Goal: Information Seeking & Learning: Learn about a topic

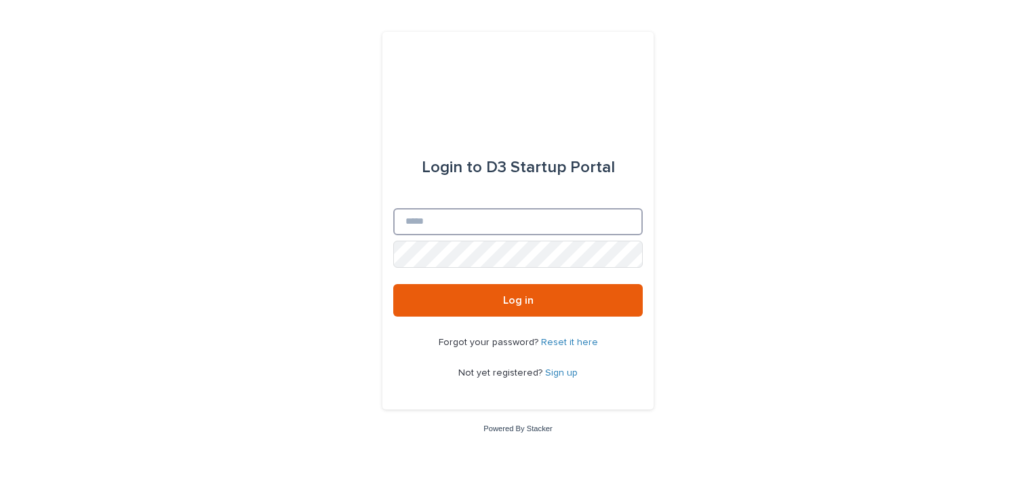
click at [506, 223] on input "Email" at bounding box center [517, 221] width 249 height 27
paste input "**********"
type input "**********"
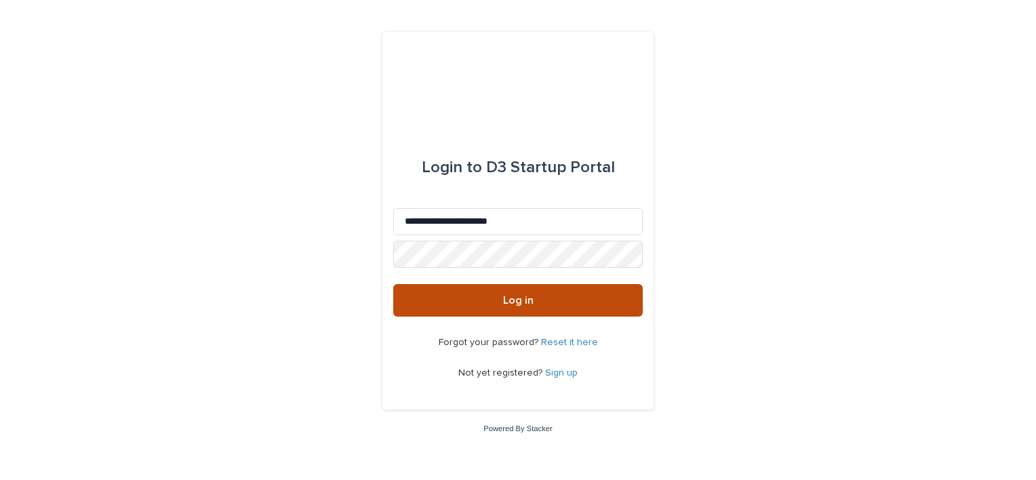
click at [565, 309] on button "Log in" at bounding box center [517, 300] width 249 height 33
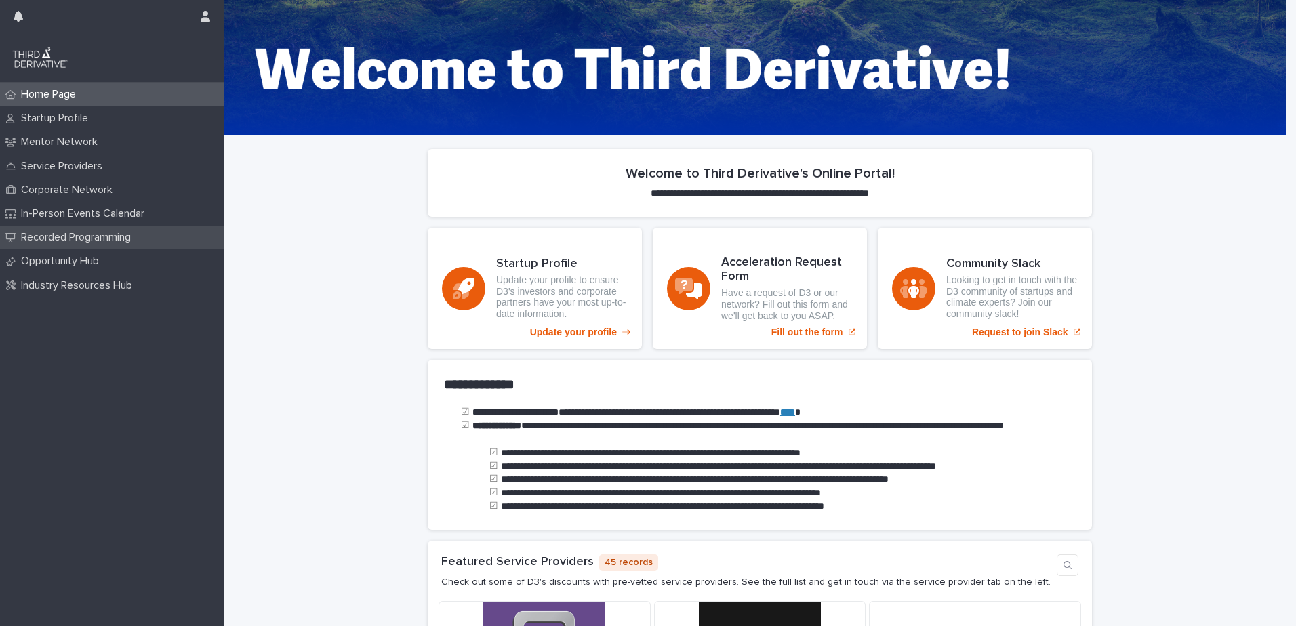
click at [48, 233] on p "Recorded Programming" at bounding box center [79, 237] width 126 height 13
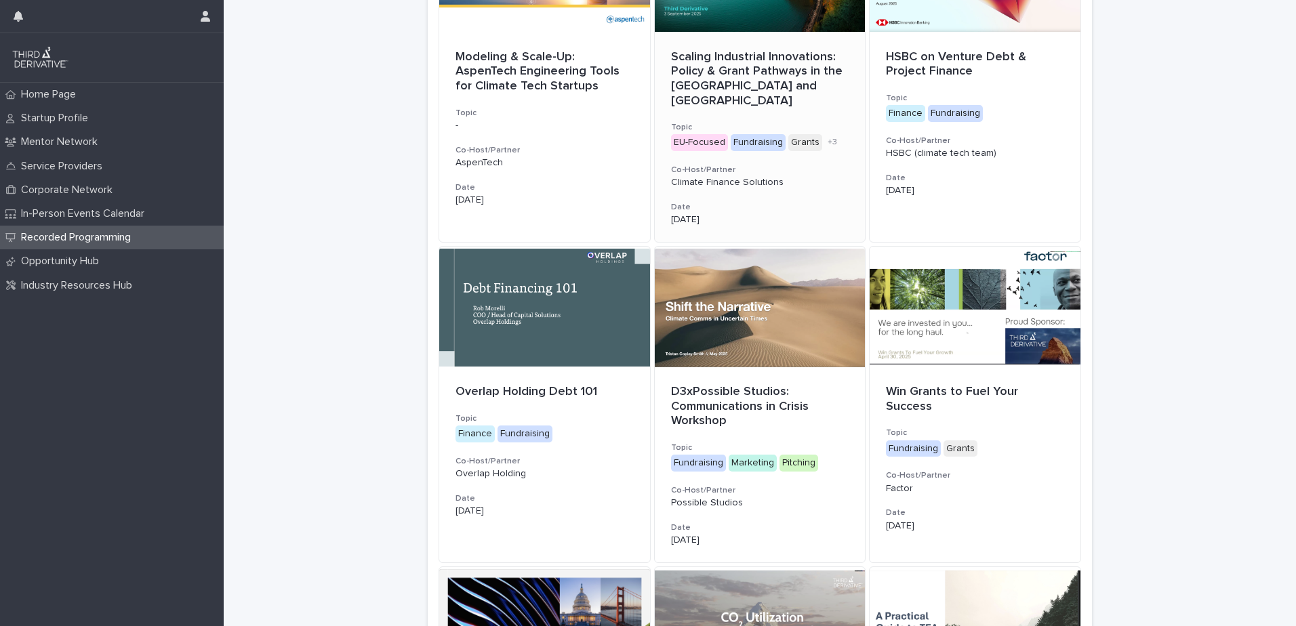
scroll to position [407, 0]
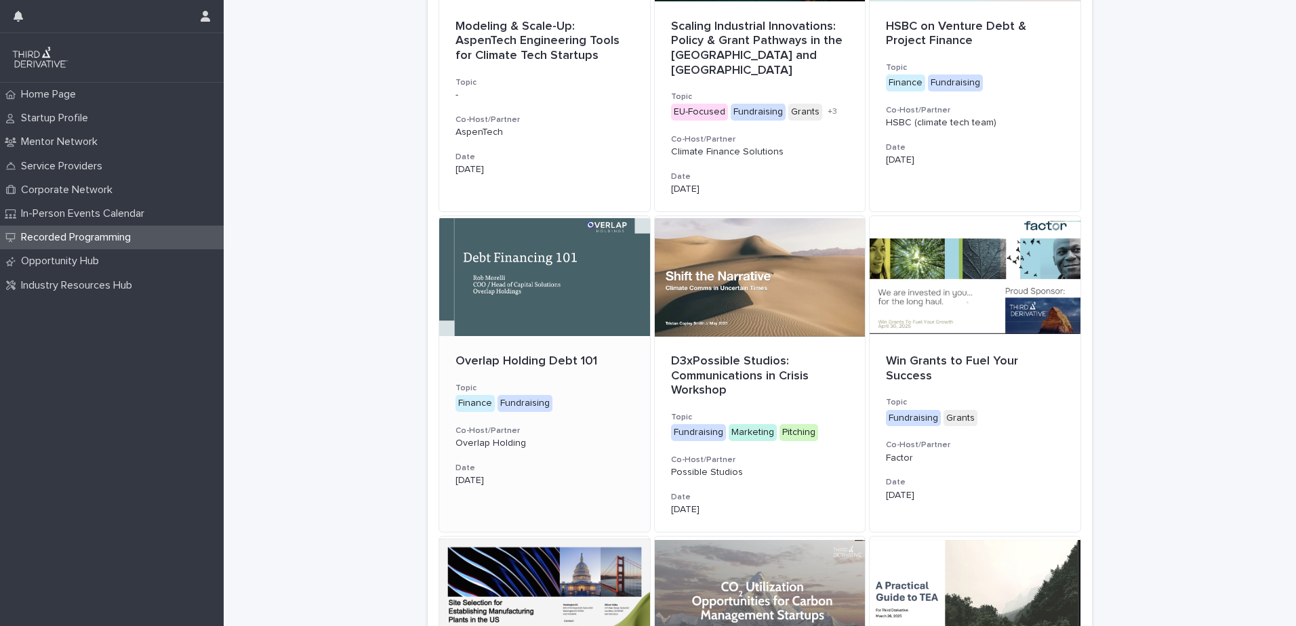
click at [536, 277] on div at bounding box center [544, 277] width 211 height 122
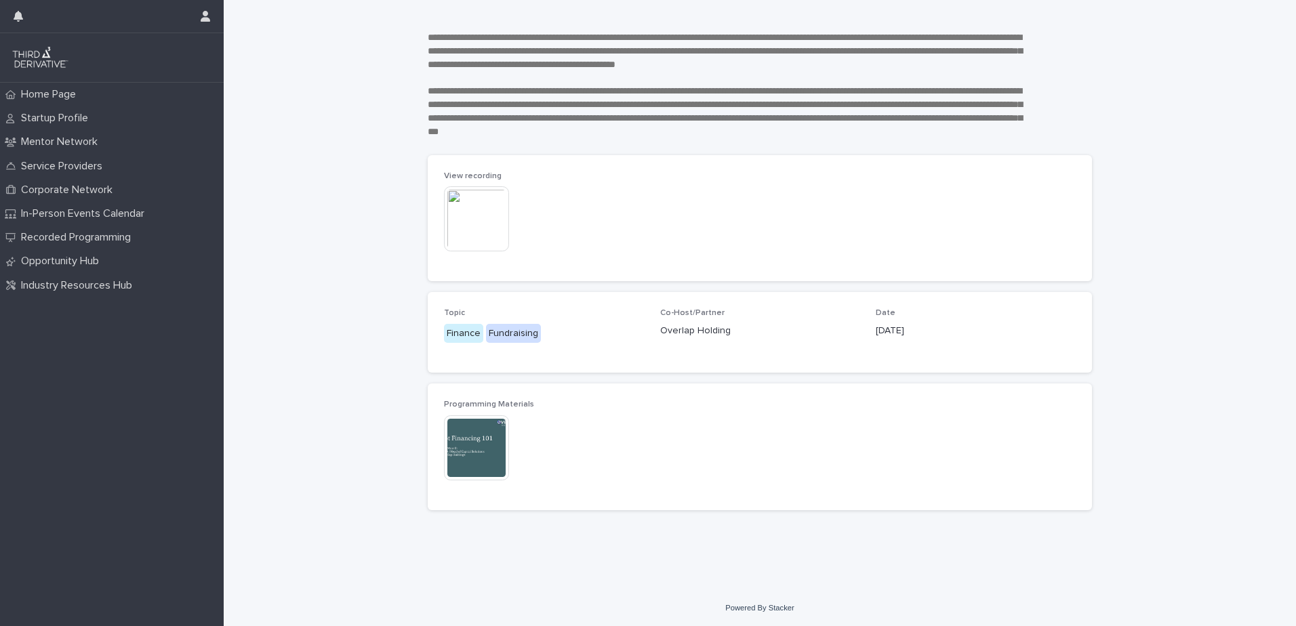
scroll to position [104, 0]
click at [468, 221] on img at bounding box center [476, 217] width 65 height 65
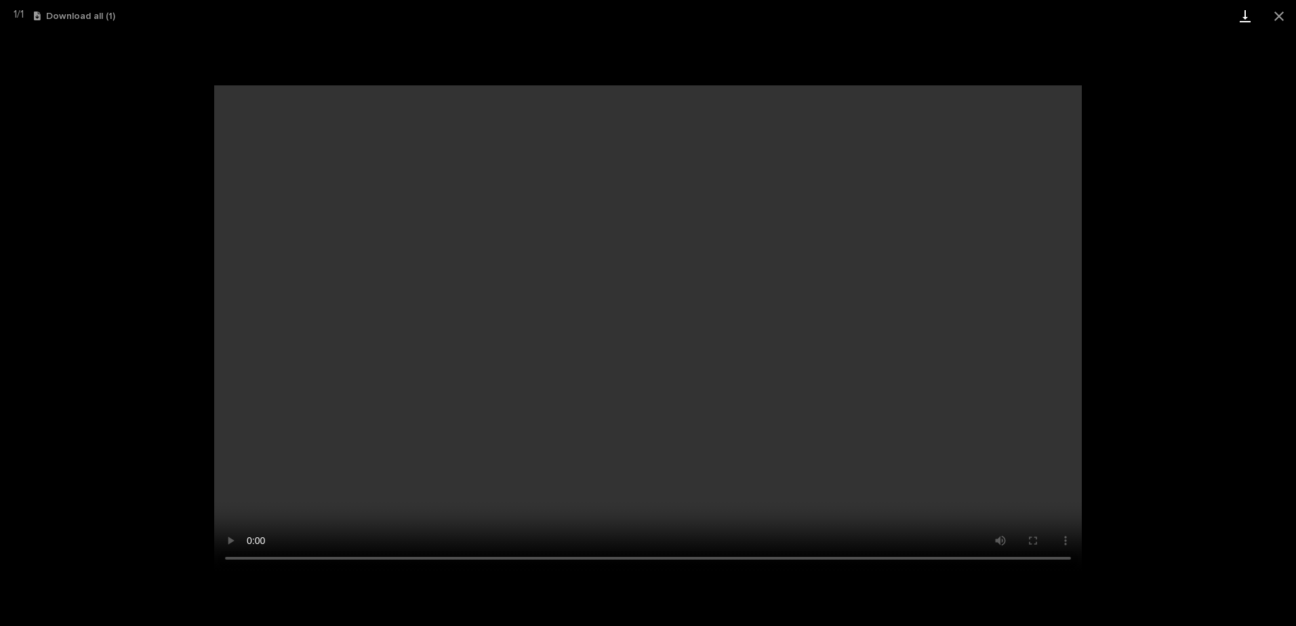
click at [1030, 14] on link "Download" at bounding box center [1245, 16] width 34 height 32
click at [1030, 18] on link "Download" at bounding box center [1245, 16] width 34 height 32
click at [1030, 17] on link "Download" at bounding box center [1245, 16] width 34 height 32
click at [79, 13] on button "Download all ( 1 )" at bounding box center [74, 16] width 81 height 9
click at [41, 17] on icon "button" at bounding box center [37, 16] width 7 height 9
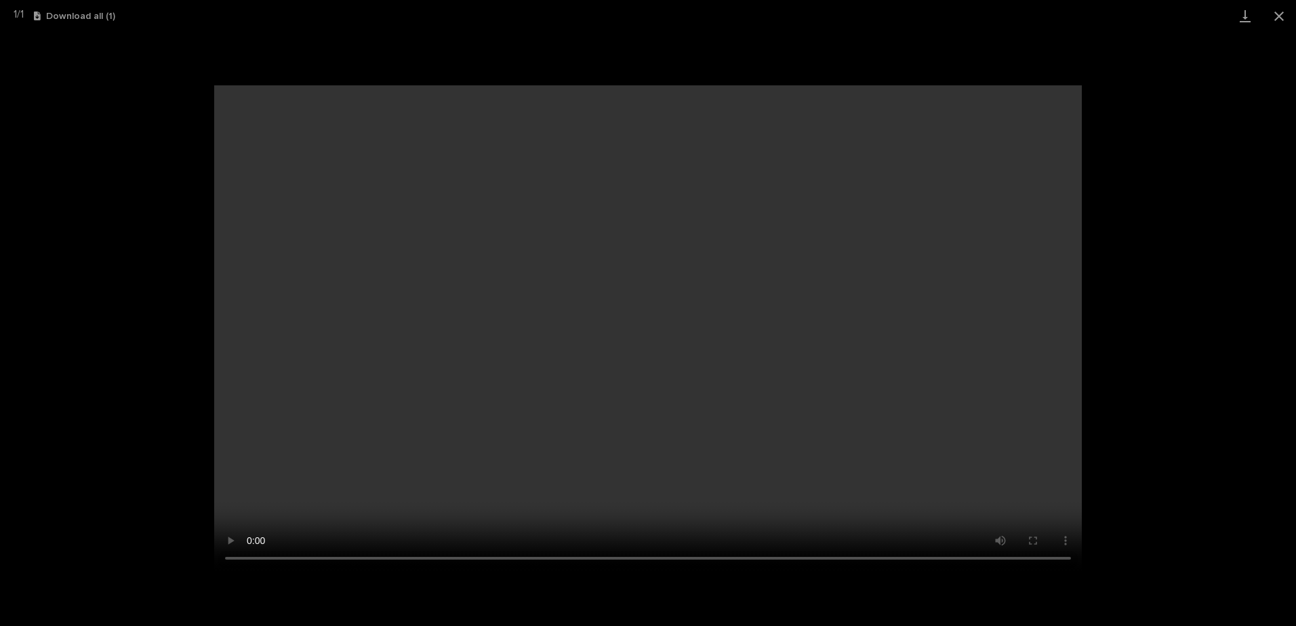
click at [41, 17] on icon "button" at bounding box center [37, 16] width 7 height 9
click at [105, 16] on button "Download all ( 1 )" at bounding box center [74, 16] width 81 height 9
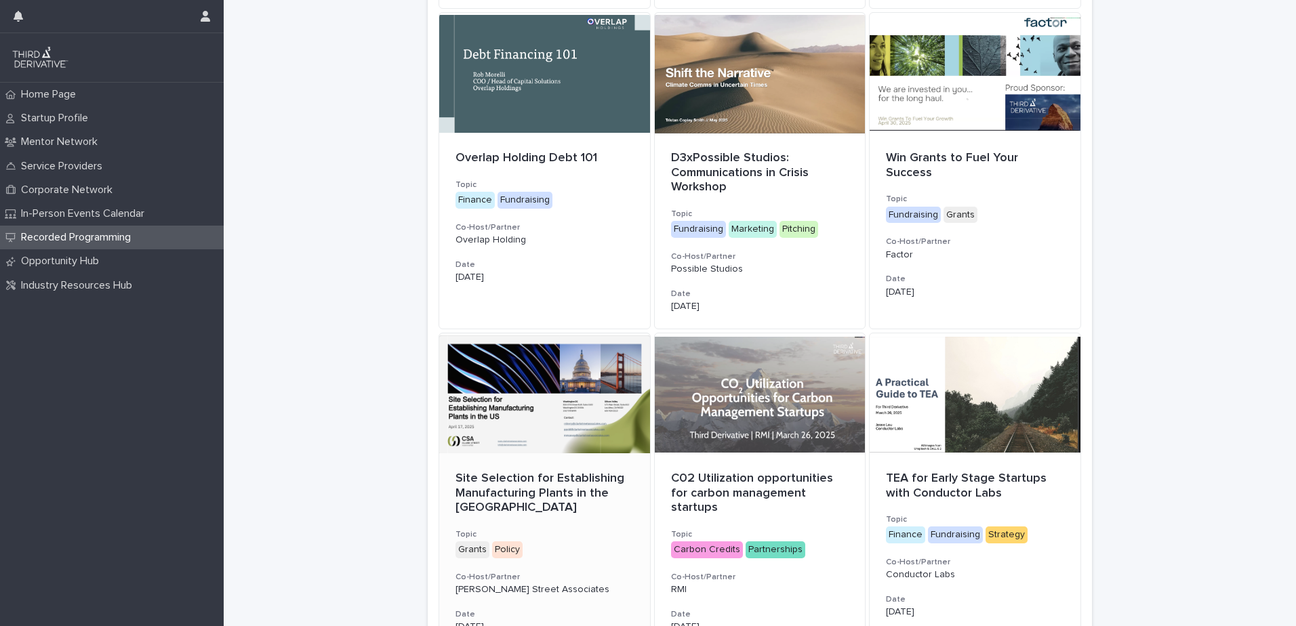
scroll to position [678, 0]
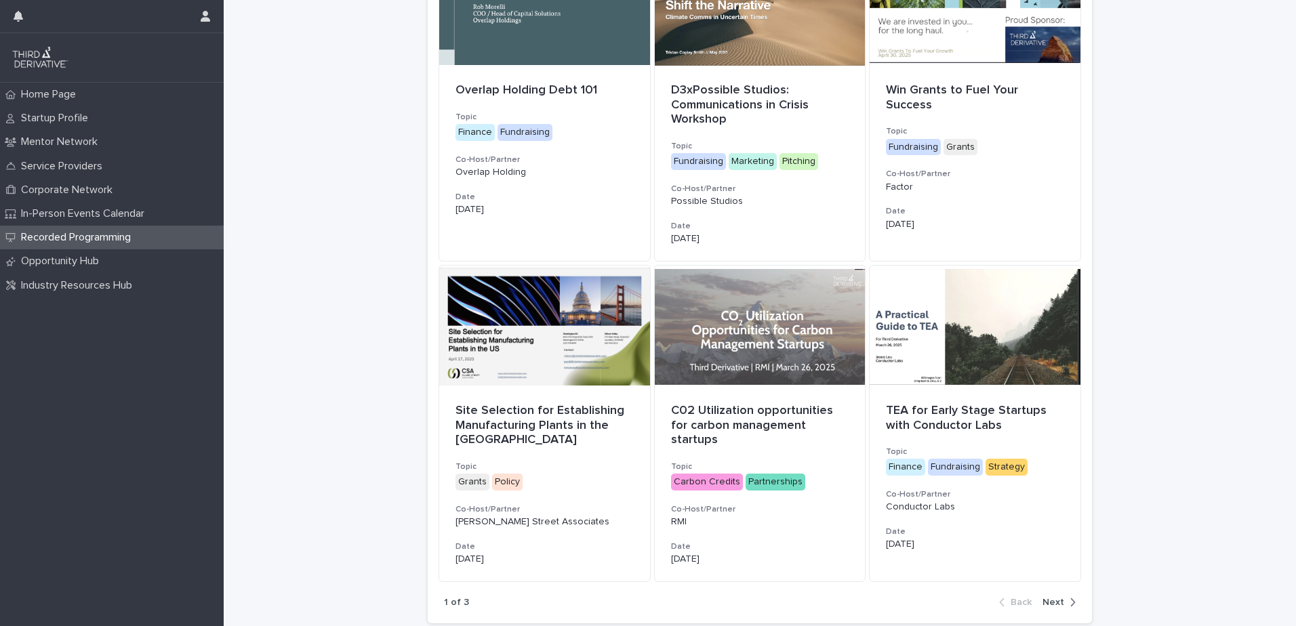
click at [1030, 471] on button "Next" at bounding box center [1056, 602] width 39 height 12
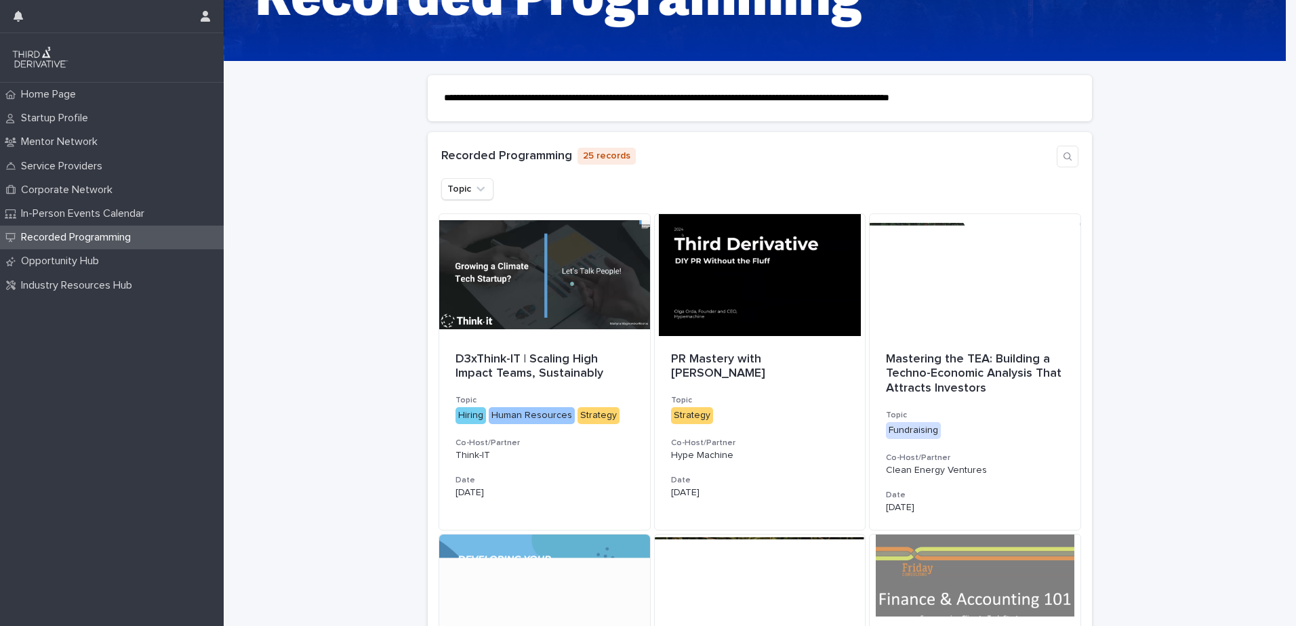
scroll to position [68, 0]
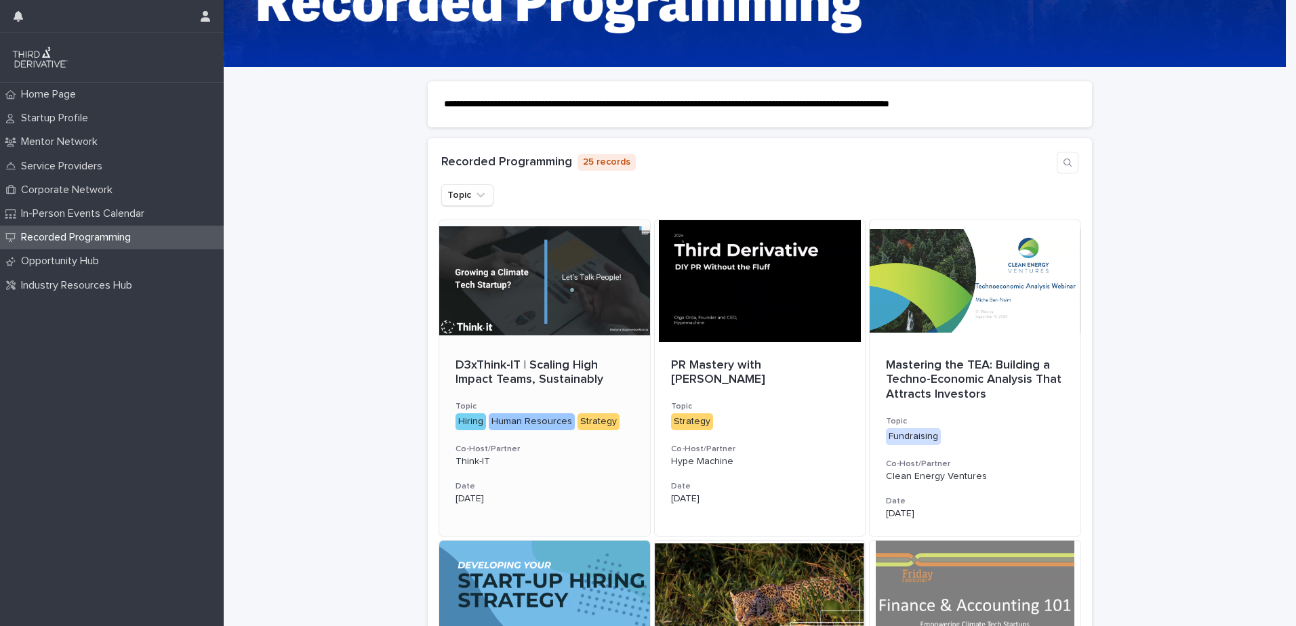
click at [514, 328] on div at bounding box center [544, 281] width 211 height 122
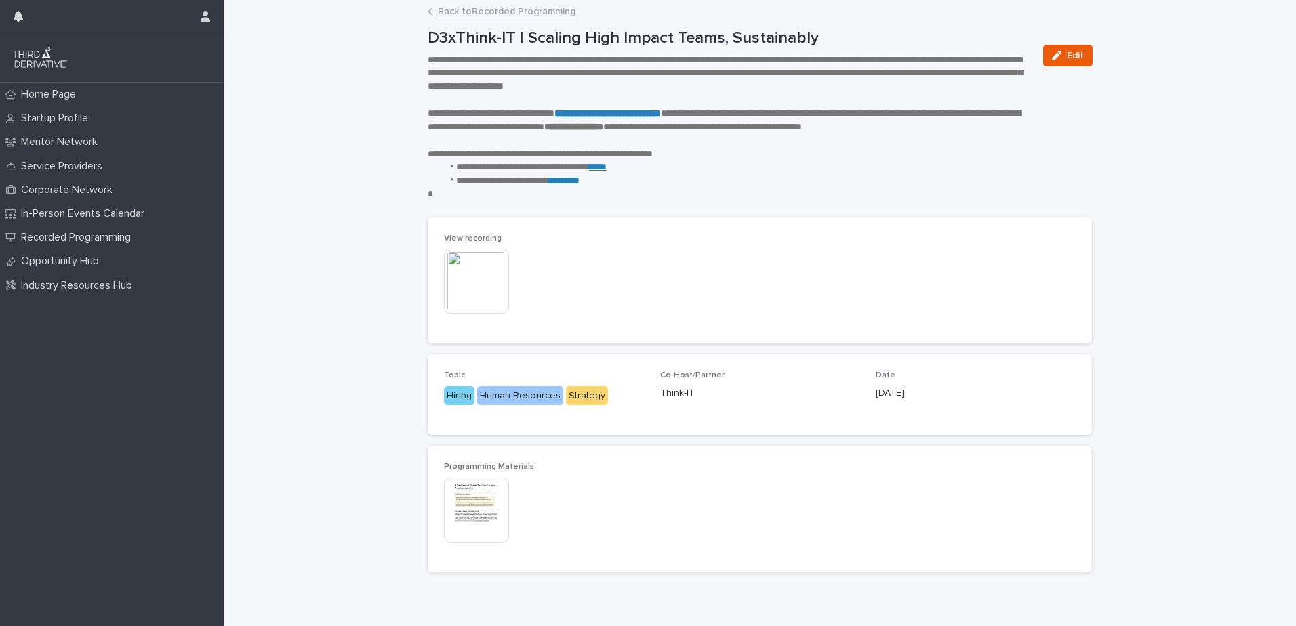
click at [491, 281] on img at bounding box center [476, 281] width 65 height 65
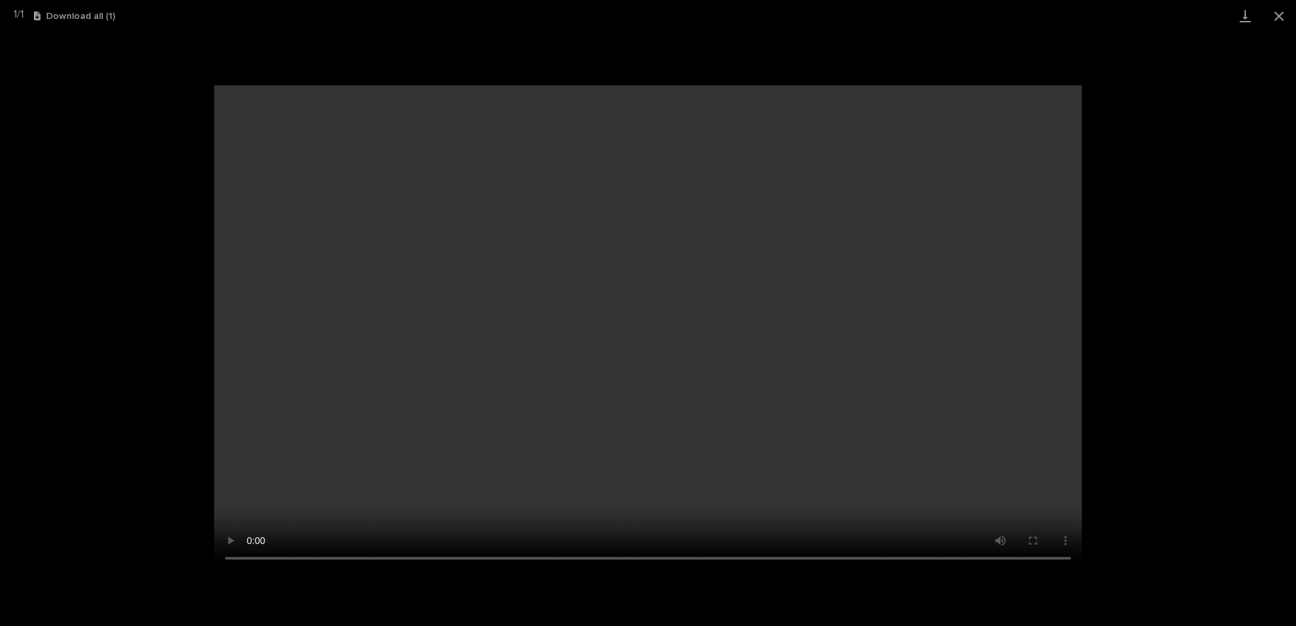
click at [1030, 471] on div "Your browser does not support HTML5 video." at bounding box center [648, 329] width 1296 height 594
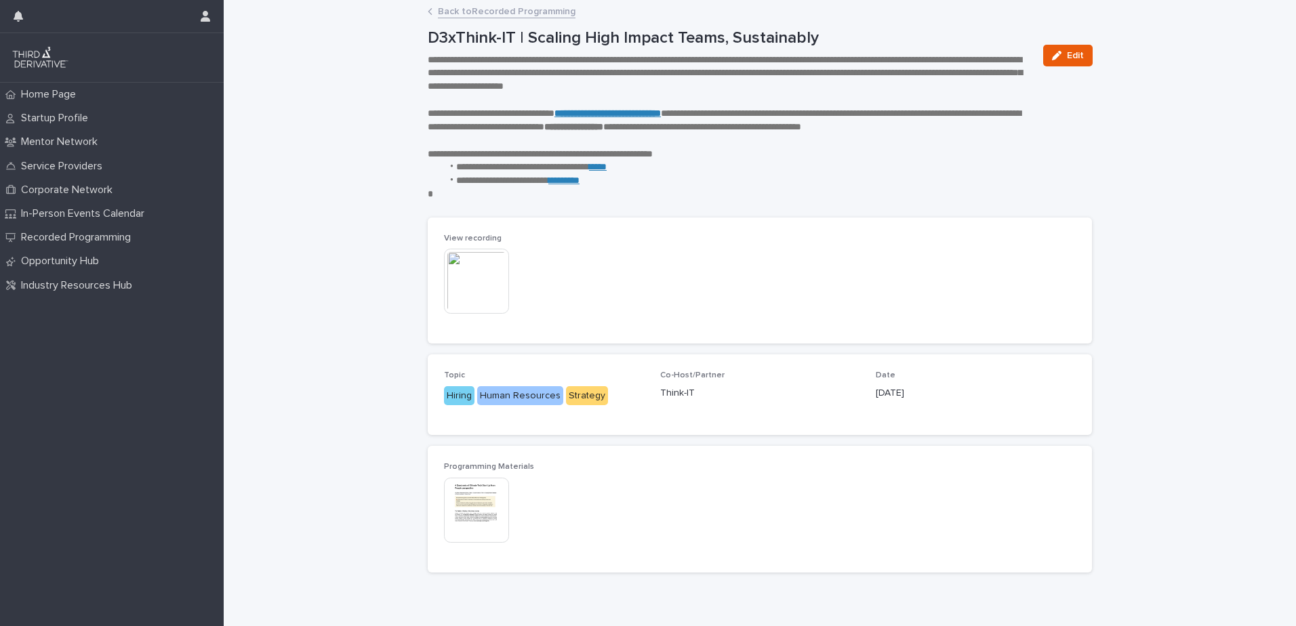
click at [453, 275] on img at bounding box center [476, 281] width 65 height 65
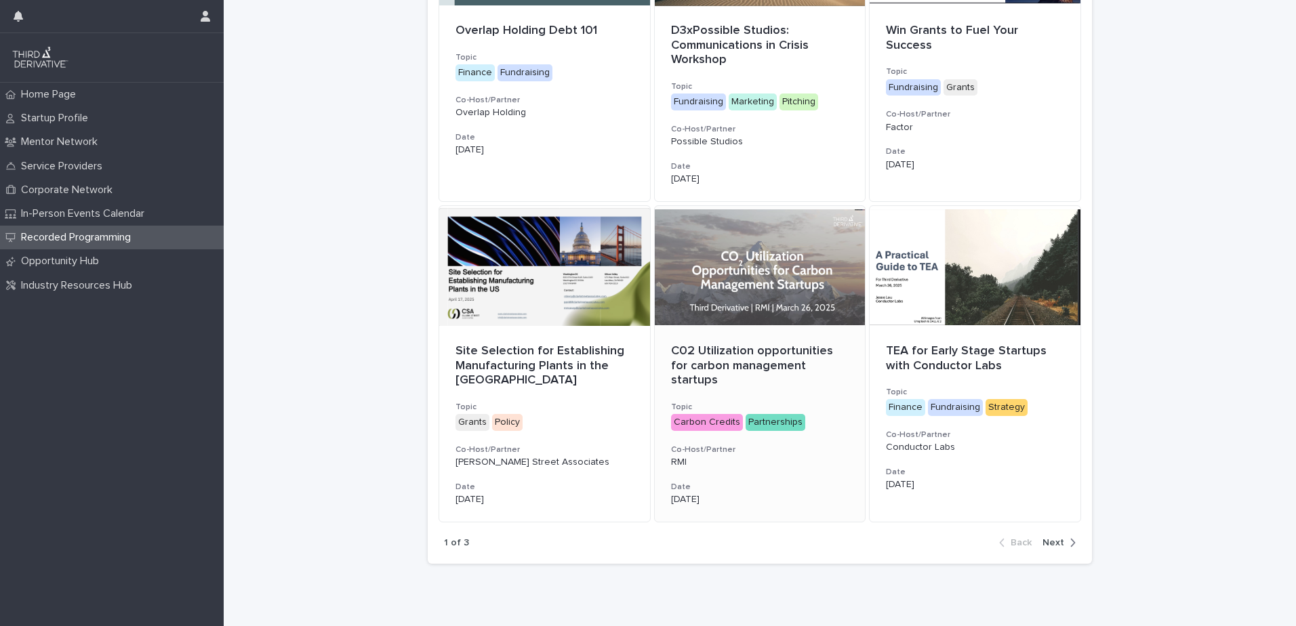
scroll to position [763, 0]
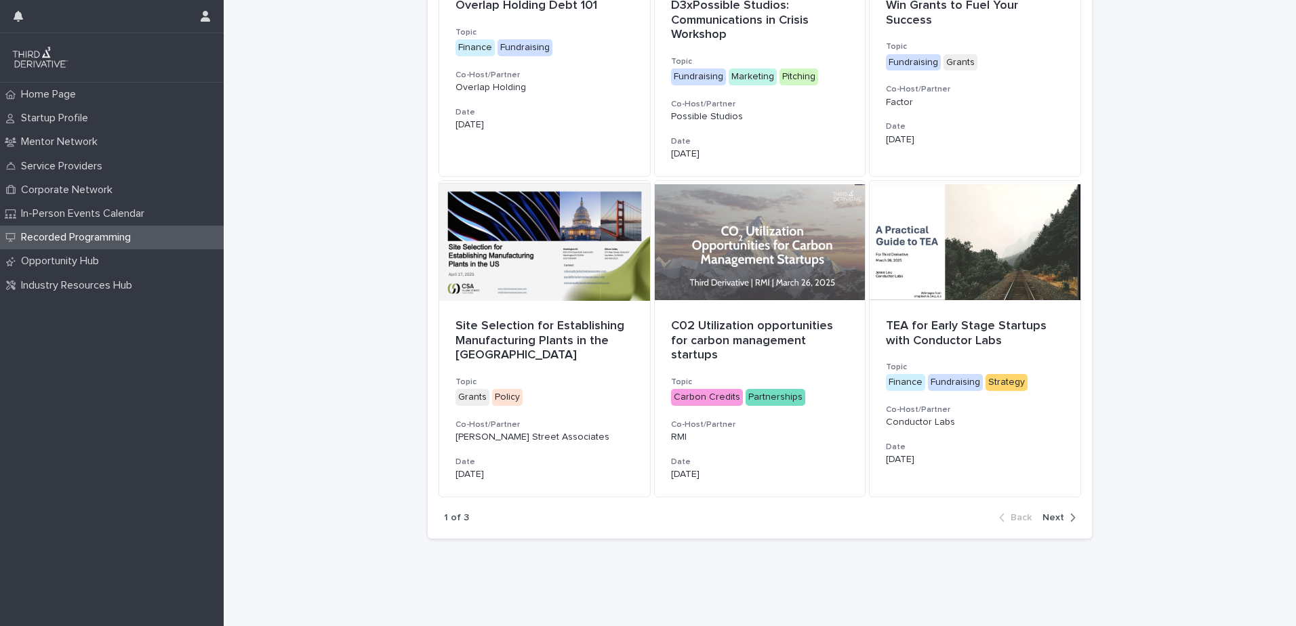
click at [1030, 471] on span "Next" at bounding box center [1054, 517] width 22 height 9
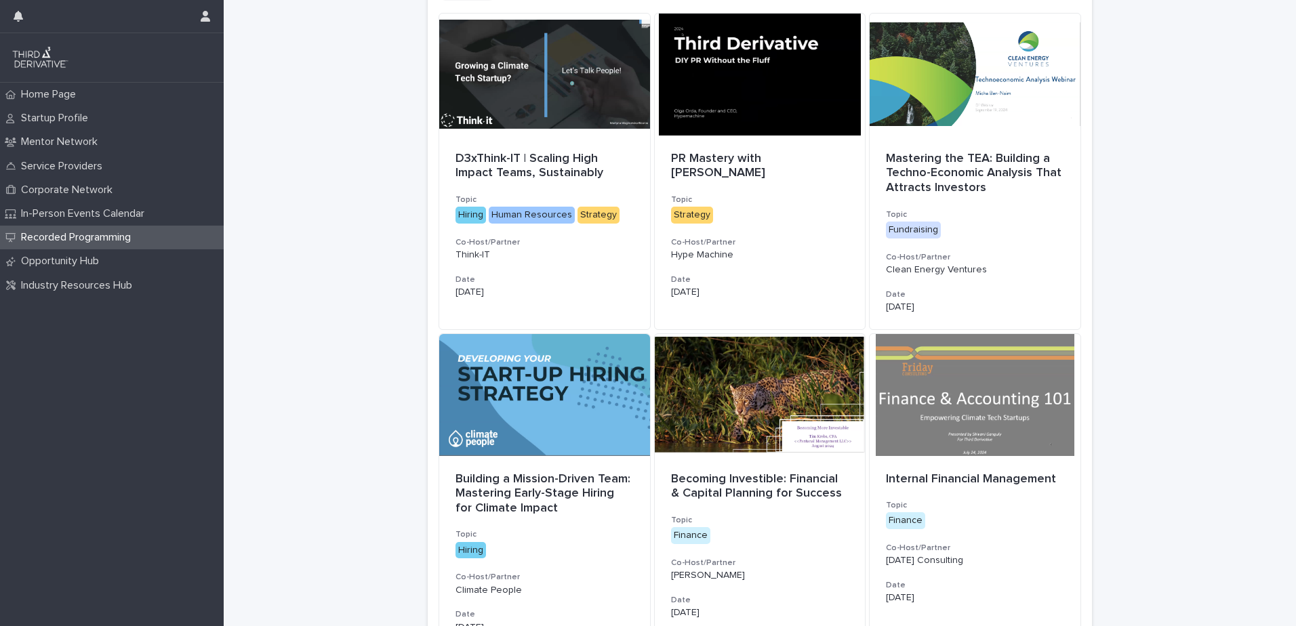
scroll to position [153, 0]
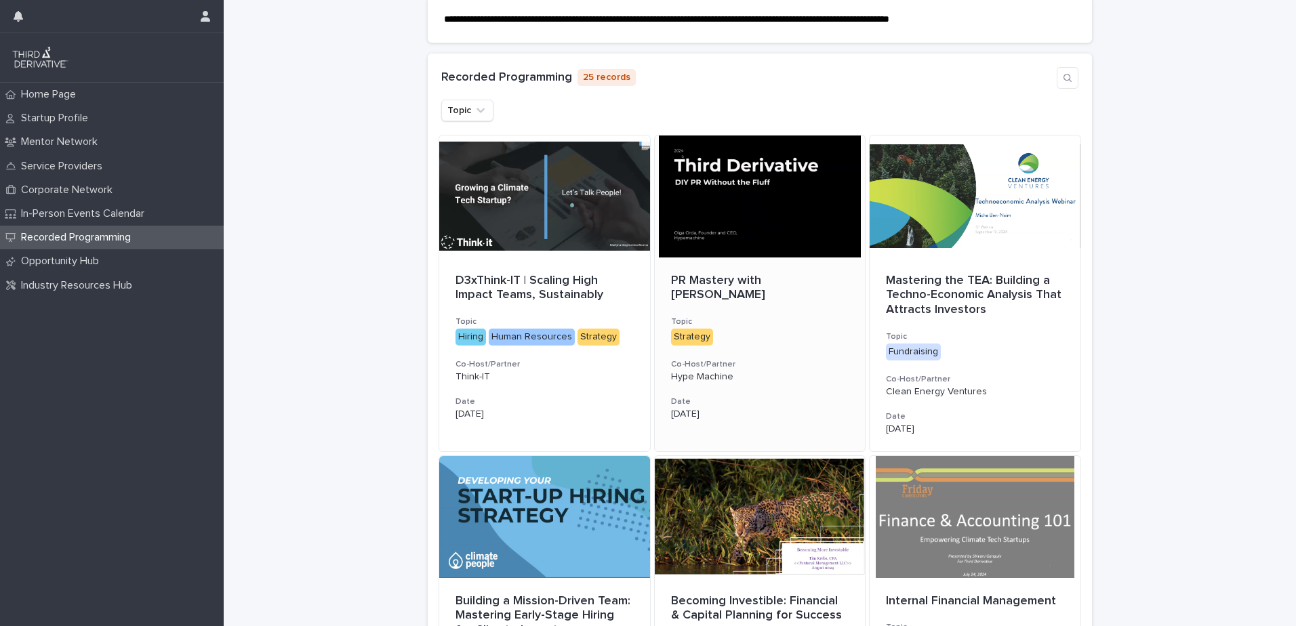
click at [713, 233] on div at bounding box center [760, 197] width 211 height 122
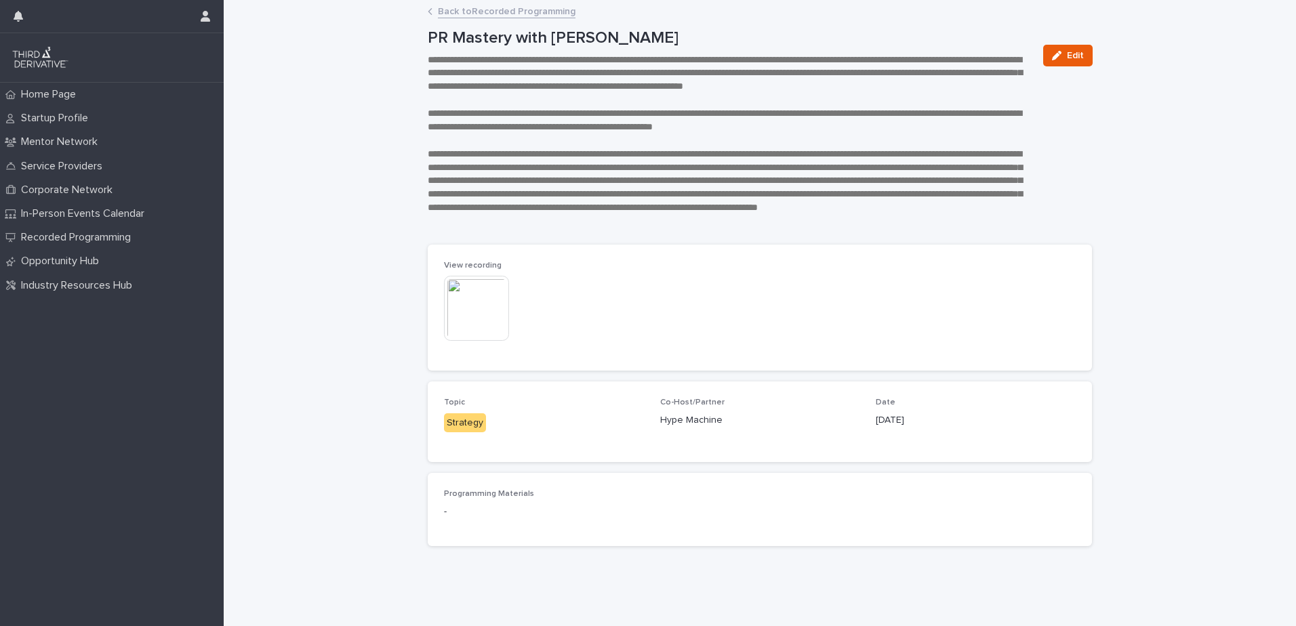
click at [467, 319] on img at bounding box center [476, 308] width 65 height 65
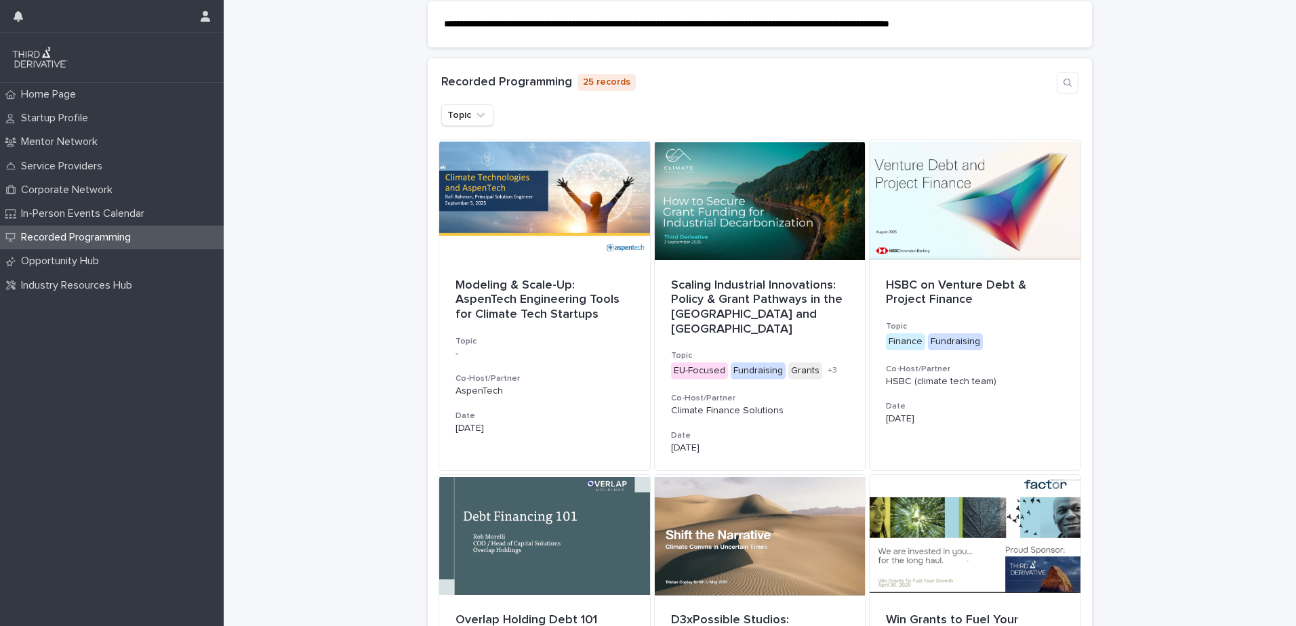
scroll to position [763, 0]
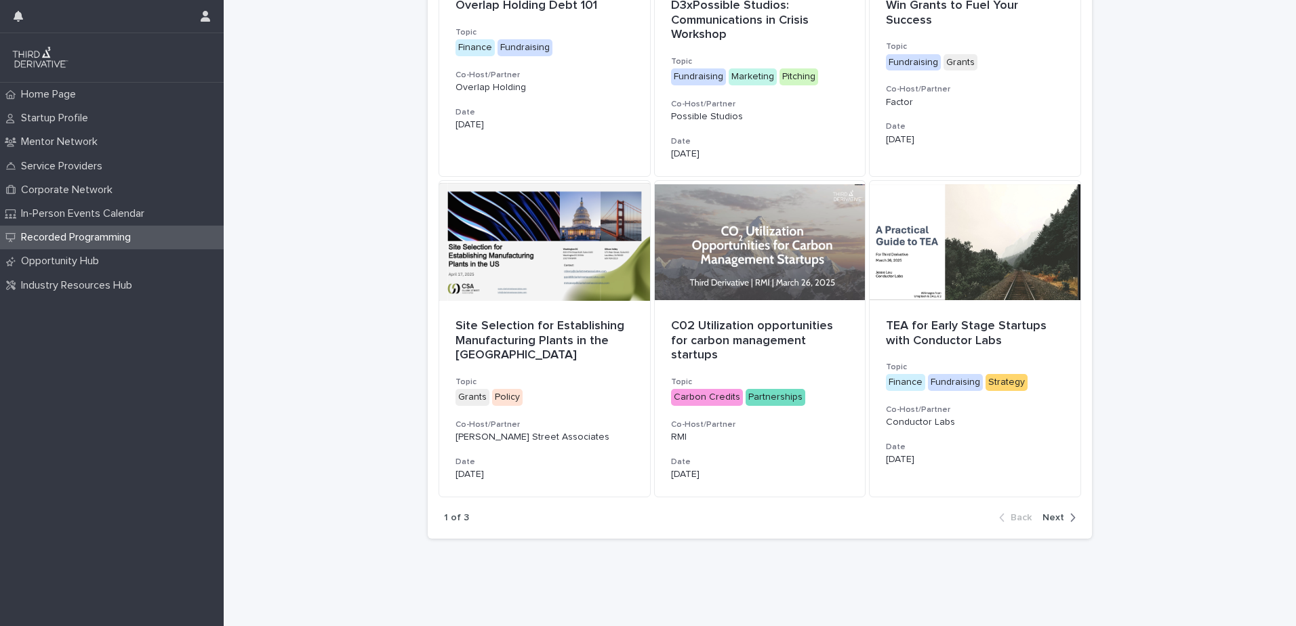
click at [1030, 471] on div "button" at bounding box center [1070, 518] width 12 height 12
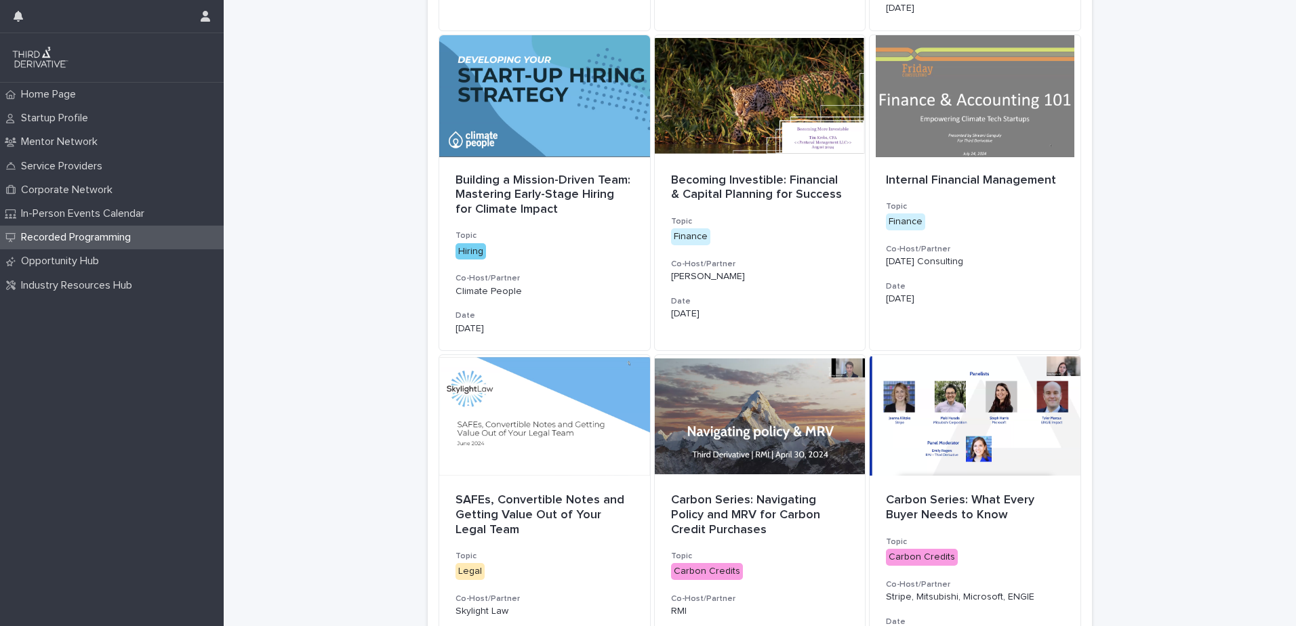
scroll to position [559, 0]
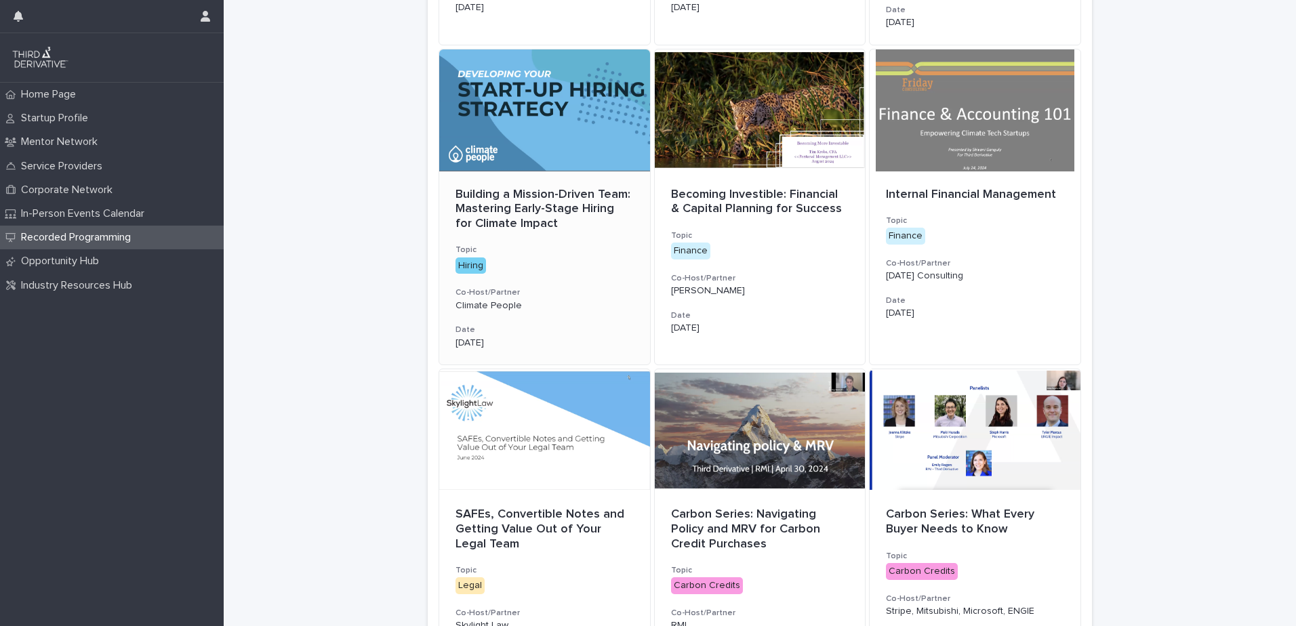
click at [512, 198] on p "Building a Mission-Driven Team: Mastering Early-Stage Hiring for Climate Impact" at bounding box center [545, 210] width 178 height 44
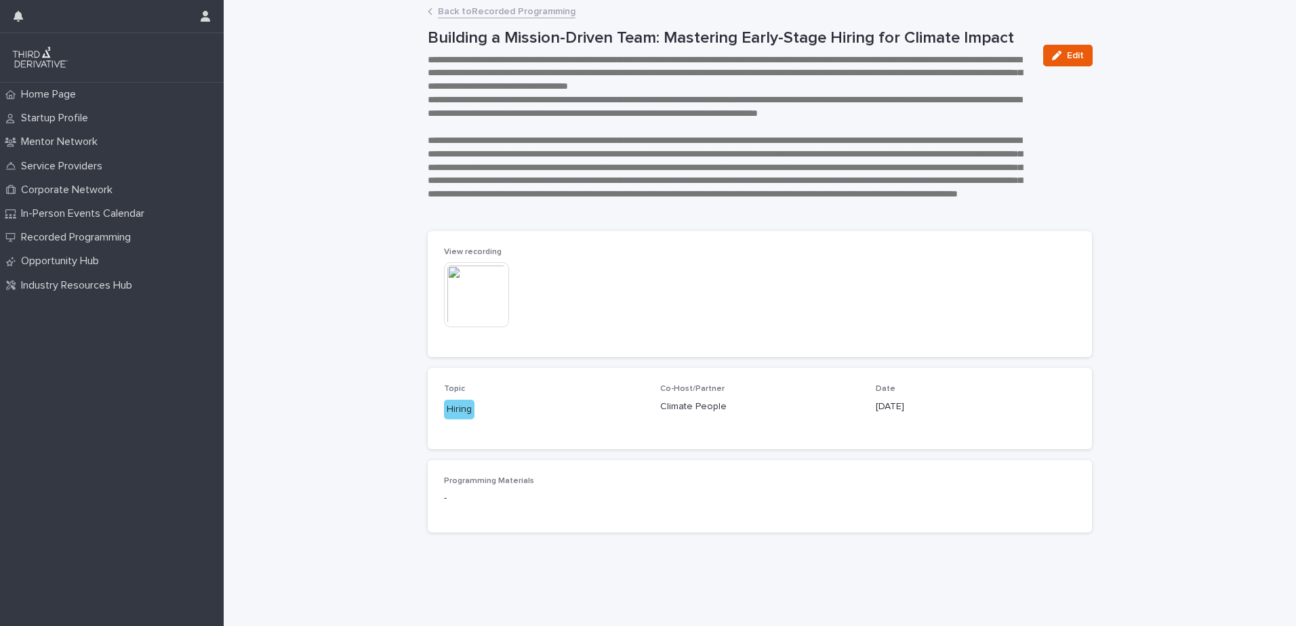
click at [462, 286] on img at bounding box center [476, 294] width 65 height 65
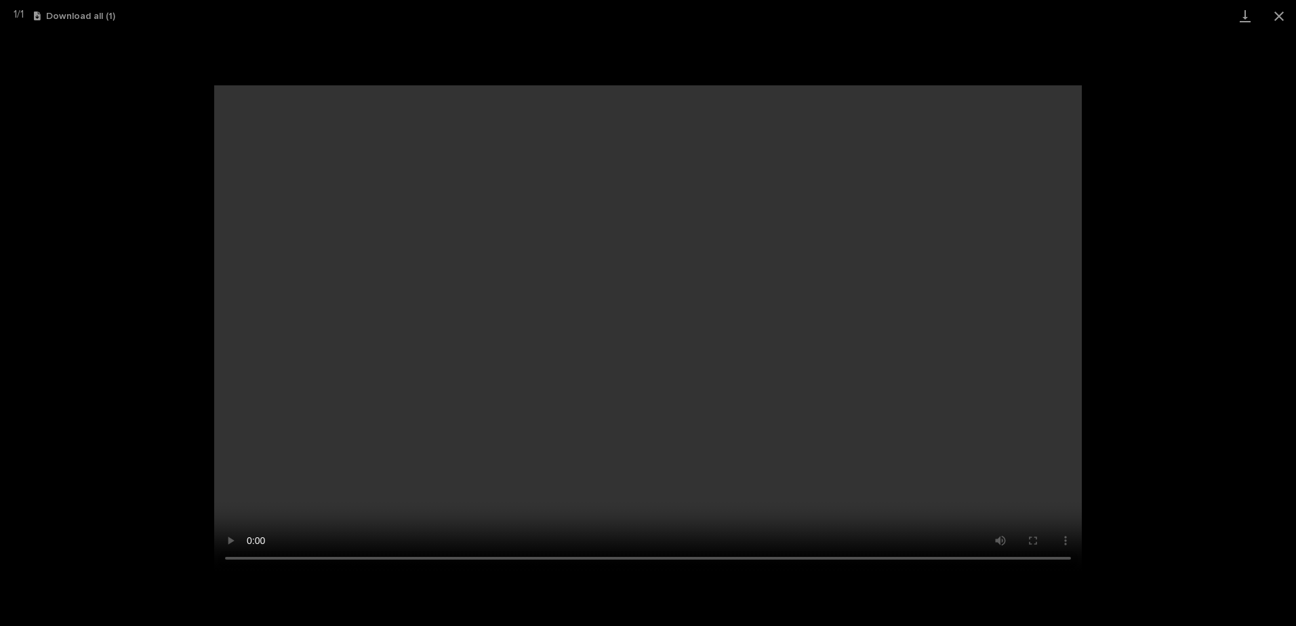
click at [1030, 389] on div "Your browser does not support HTML5 video." at bounding box center [648, 329] width 1296 height 594
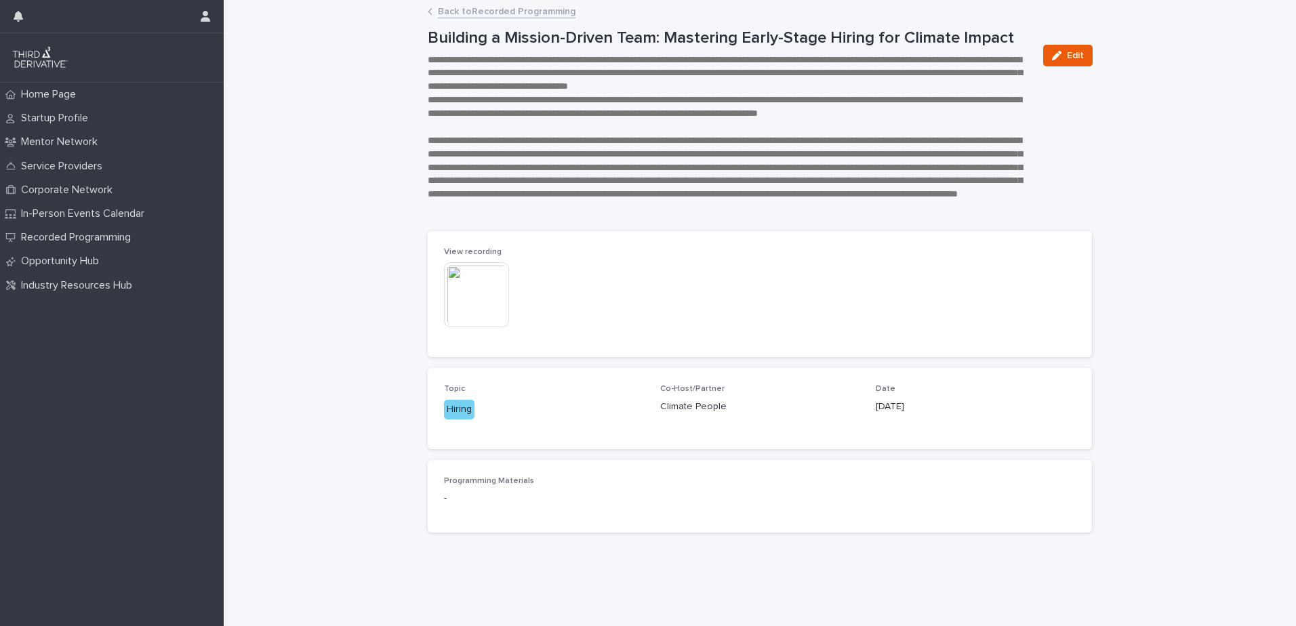
click at [459, 288] on img at bounding box center [476, 294] width 65 height 65
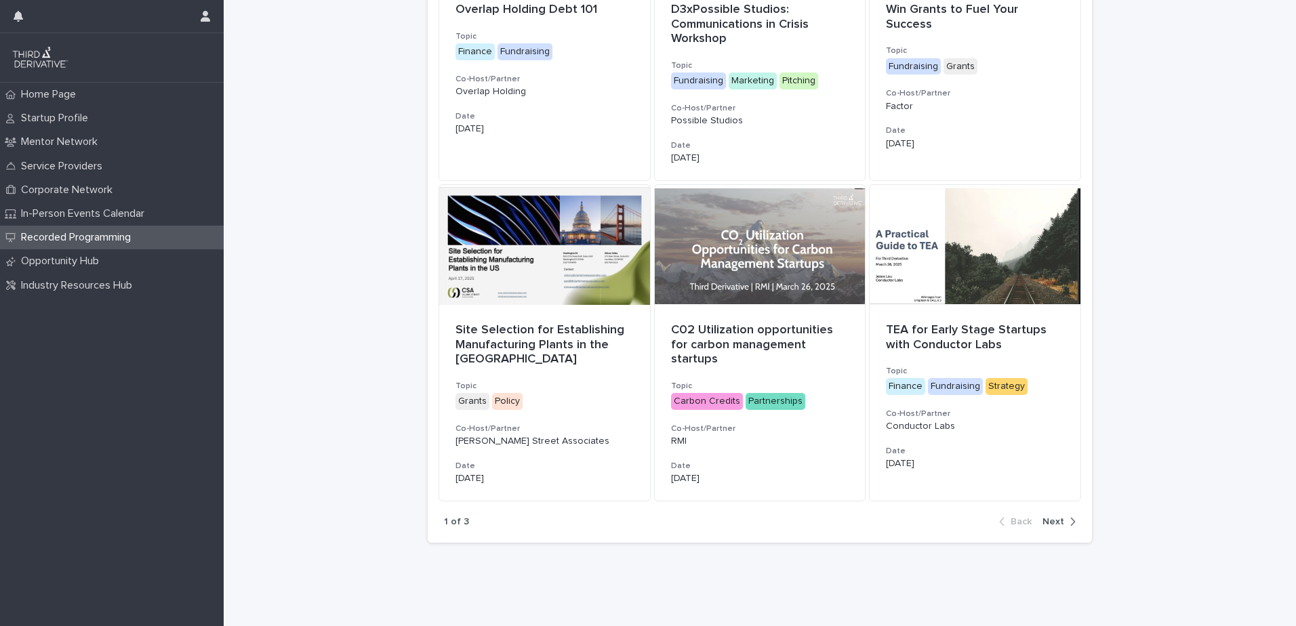
scroll to position [763, 0]
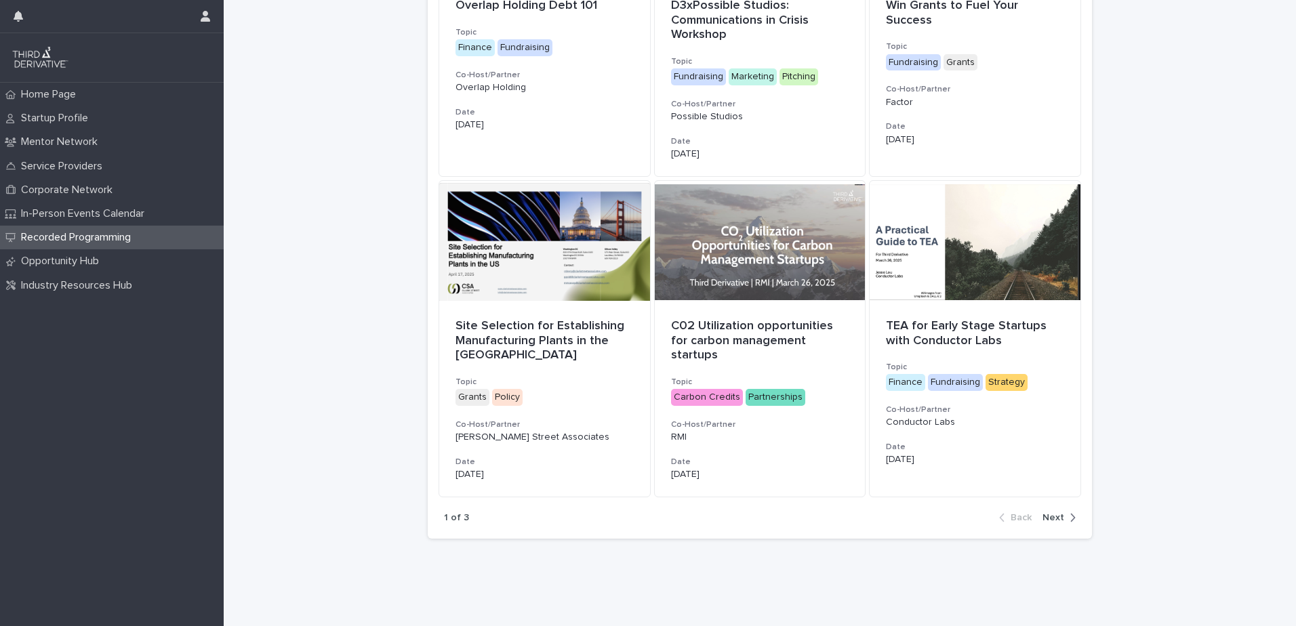
click at [1030, 471] on span "Next" at bounding box center [1054, 517] width 22 height 9
